Goal: Transaction & Acquisition: Purchase product/service

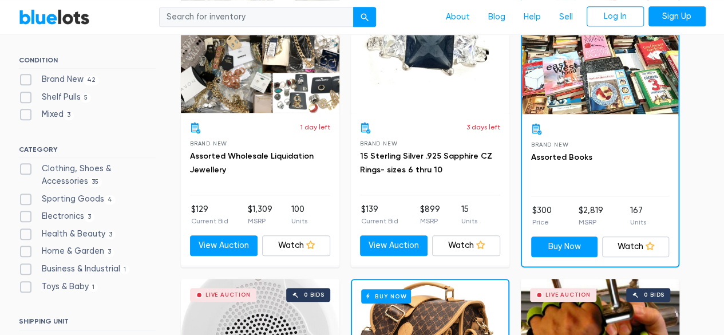
scroll to position [401, 0]
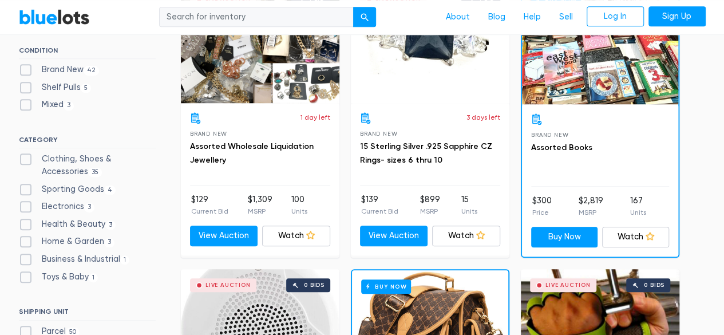
click at [68, 86] on label "Shelf Pulls 5" at bounding box center [55, 87] width 73 height 13
click at [26, 86] on Pulls"] "Shelf Pulls 5" at bounding box center [22, 84] width 7 height 7
checkbox Pulls"] "true"
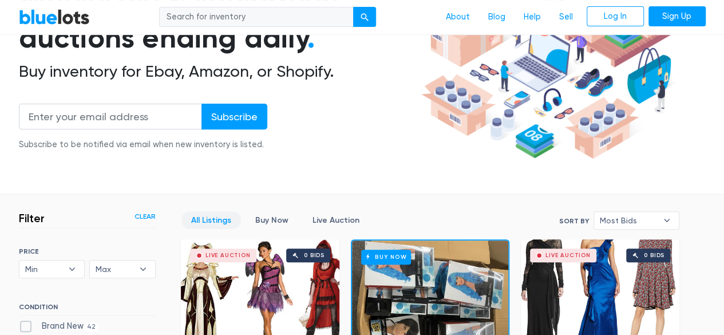
scroll to position [122, 0]
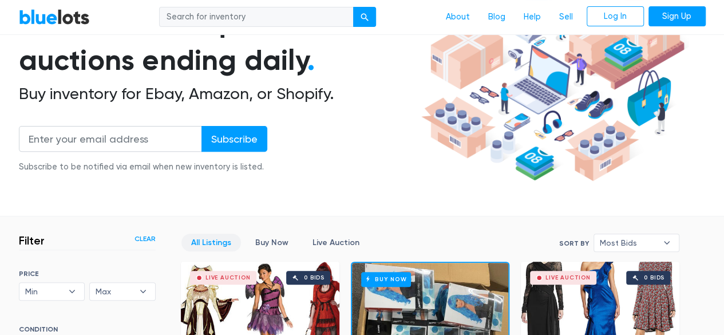
click at [144, 238] on link "Clear" at bounding box center [144, 239] width 21 height 10
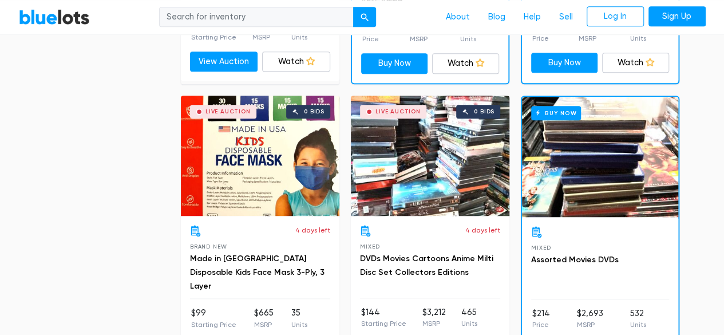
scroll to position [4777, 0]
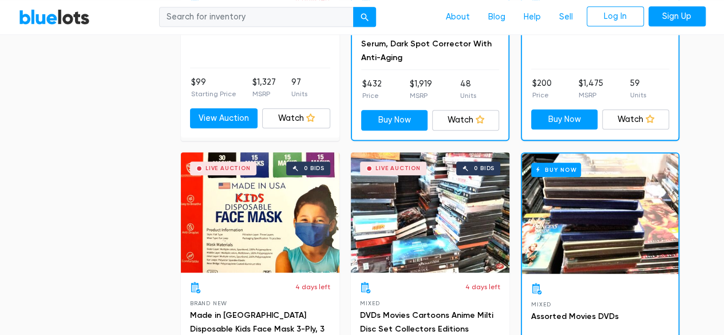
click at [557, 218] on div "Buy Now" at bounding box center [600, 213] width 156 height 120
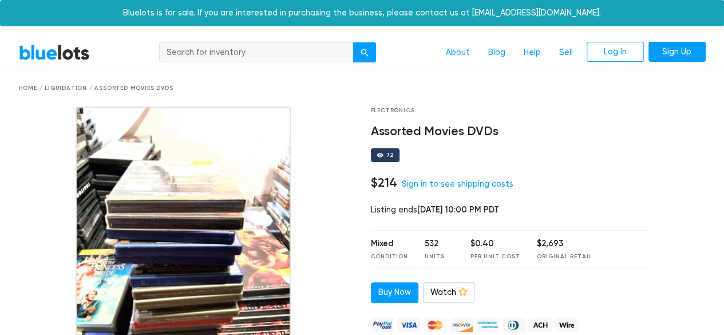
click at [55, 56] on link "BlueLots" at bounding box center [54, 52] width 71 height 17
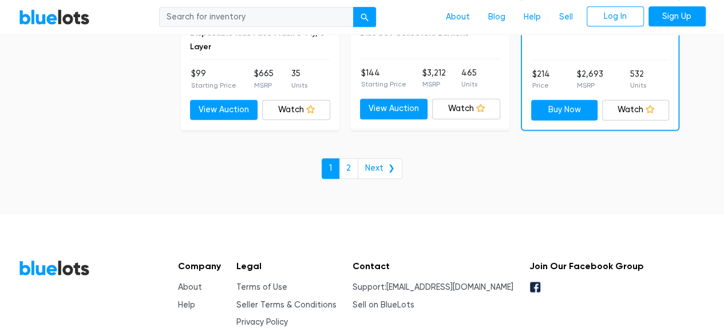
scroll to position [5072, 0]
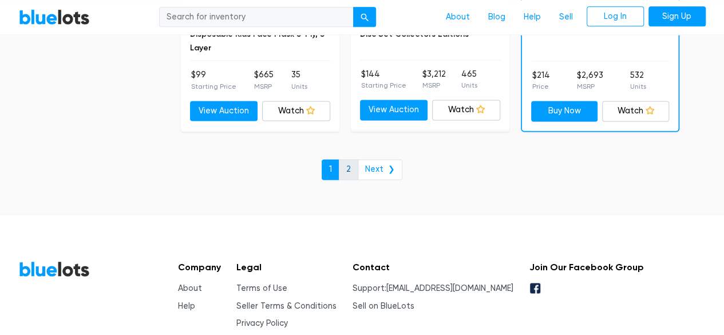
click at [350, 159] on link "2" at bounding box center [348, 169] width 19 height 21
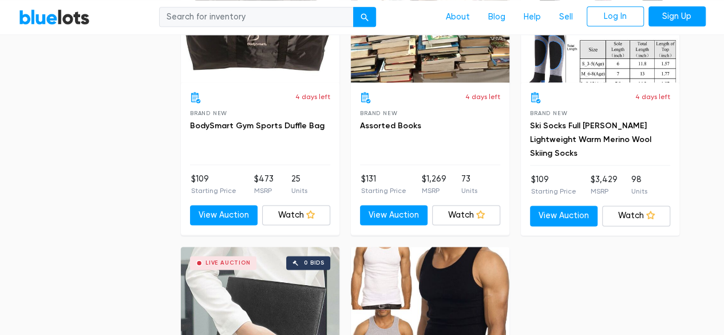
scroll to position [875, 0]
